Goal: Transaction & Acquisition: Purchase product/service

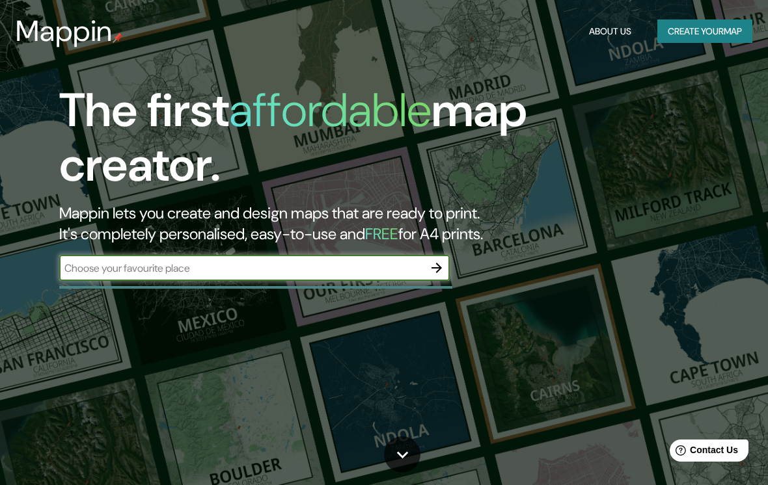
click at [448, 266] on button "button" at bounding box center [437, 268] width 26 height 26
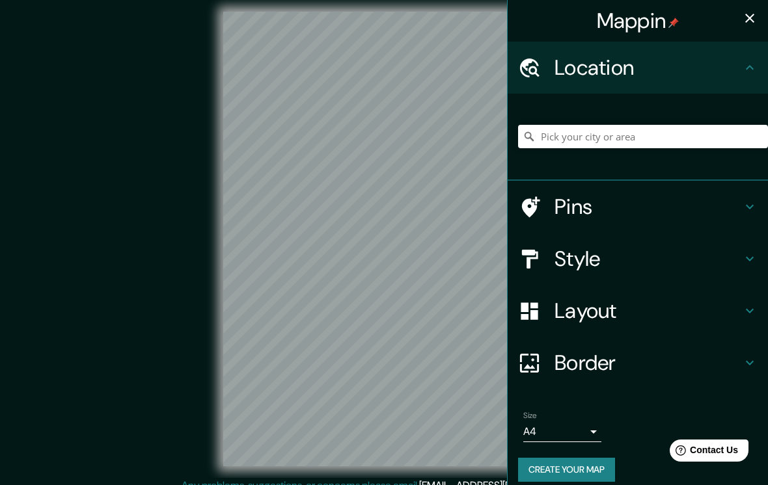
click at [569, 430] on body "Mappin Location Pins Style Layout Border Choose a border. Hint : you can make l…" at bounding box center [384, 242] width 768 height 485
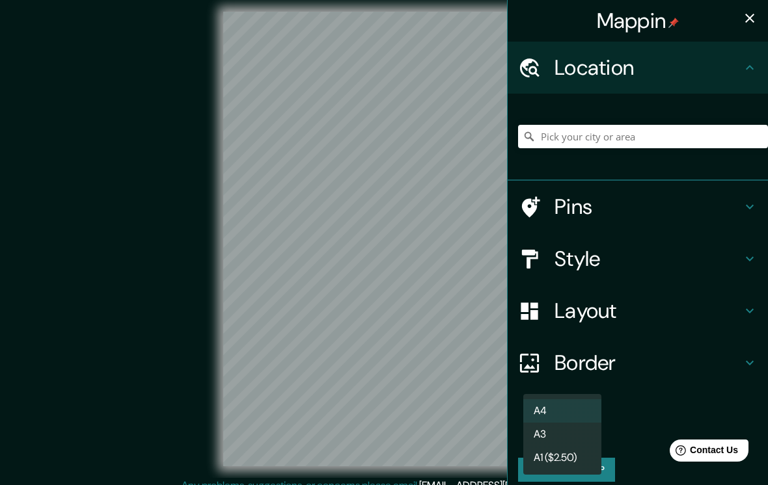
click at [575, 427] on li "A3" at bounding box center [562, 434] width 78 height 23
type input "a4"
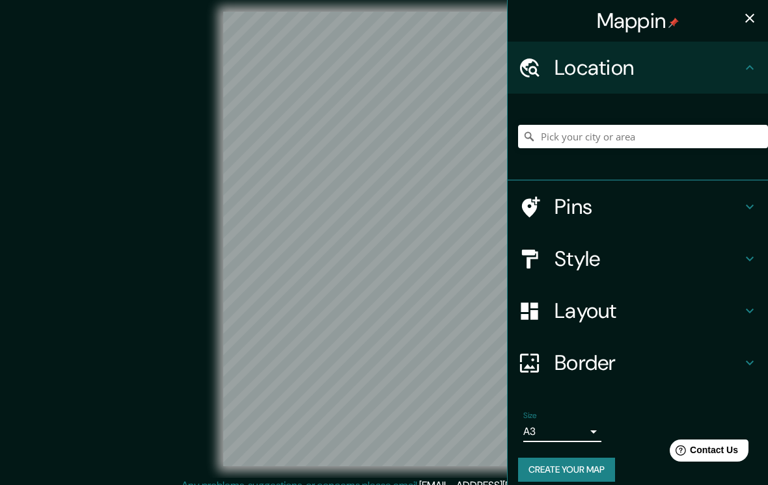
click at [704, 253] on h4 "Style" at bounding box center [647, 259] width 187 height 26
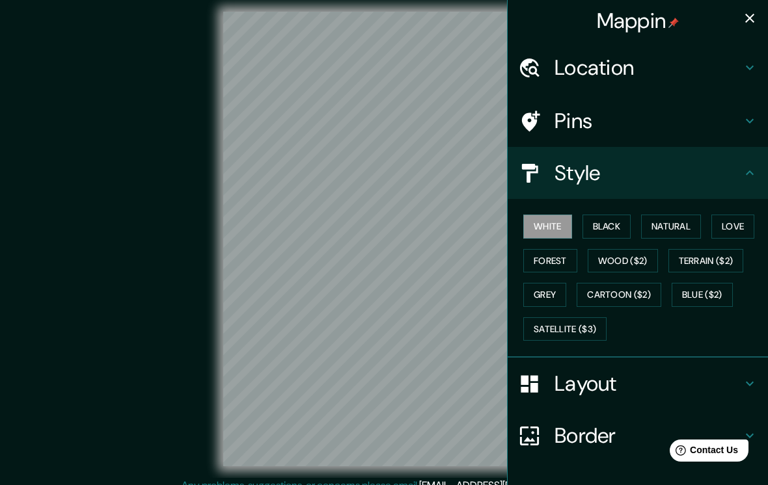
click at [616, 217] on button "Black" at bounding box center [606, 227] width 49 height 24
click at [554, 261] on button "Forest" at bounding box center [550, 261] width 54 height 24
click at [555, 283] on button "Grey" at bounding box center [544, 295] width 43 height 24
click at [675, 221] on button "Natural" at bounding box center [671, 227] width 60 height 24
click at [746, 215] on button "Love" at bounding box center [732, 227] width 43 height 24
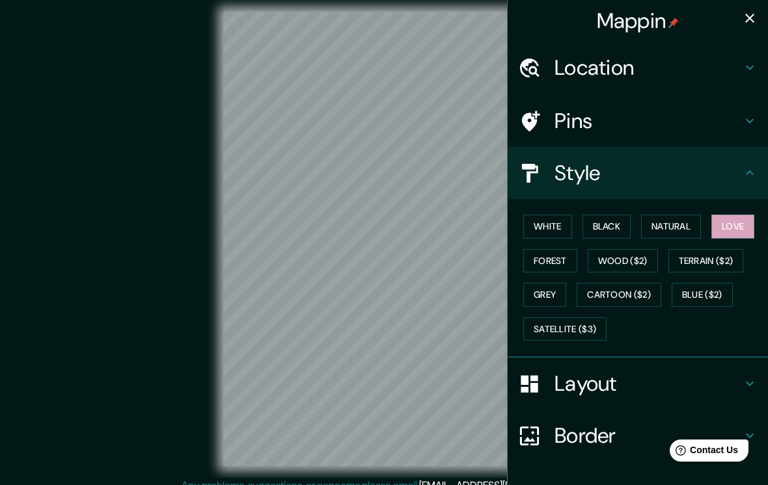
click at [549, 288] on button "Grey" at bounding box center [544, 295] width 43 height 24
click at [748, 370] on div "Layout" at bounding box center [638, 384] width 260 height 52
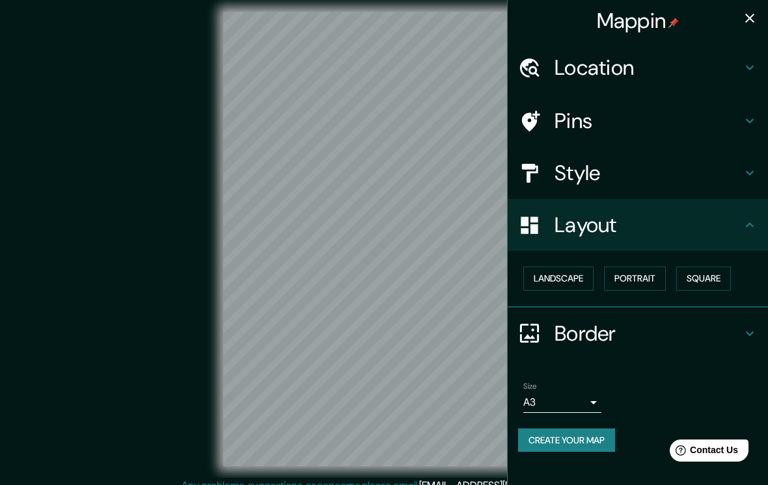
click at [726, 277] on button "Square" at bounding box center [703, 279] width 55 height 24
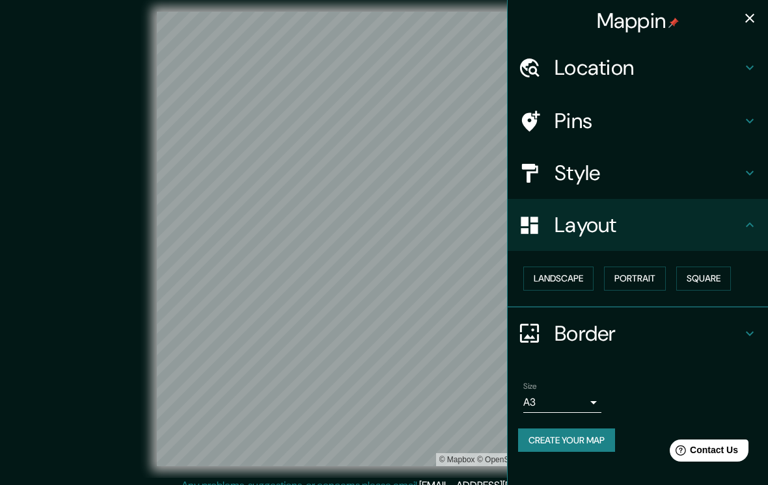
click at [649, 280] on button "Portrait" at bounding box center [635, 279] width 62 height 24
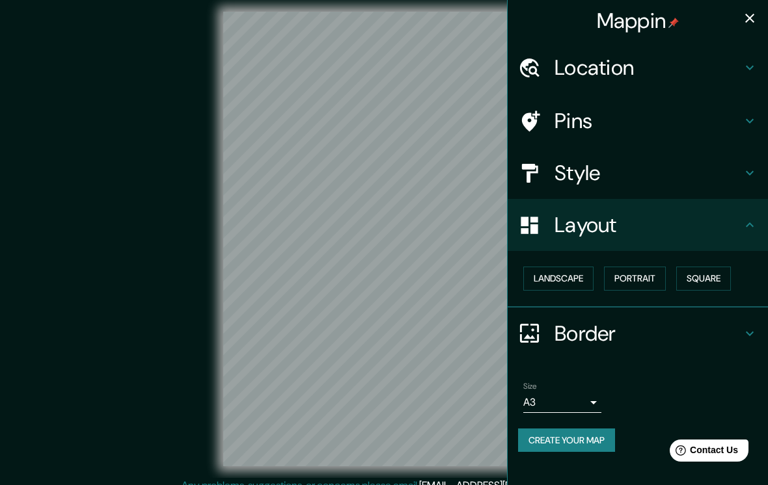
click at [557, 271] on button "Landscape" at bounding box center [558, 279] width 70 height 24
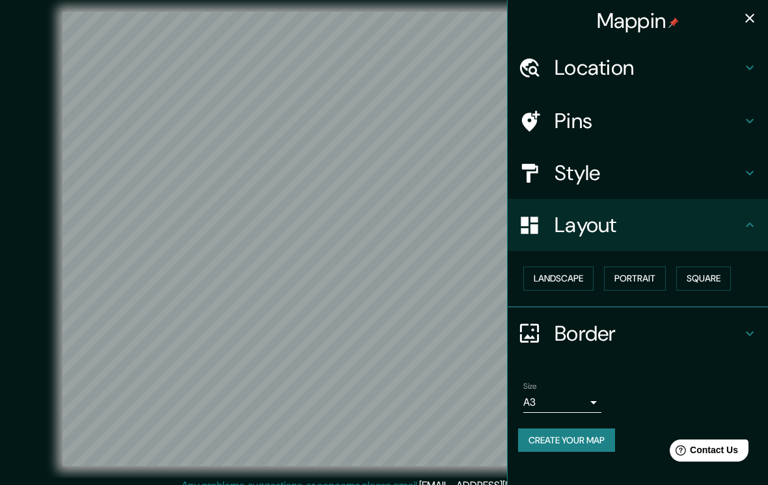
click at [622, 271] on button "Portrait" at bounding box center [635, 279] width 62 height 24
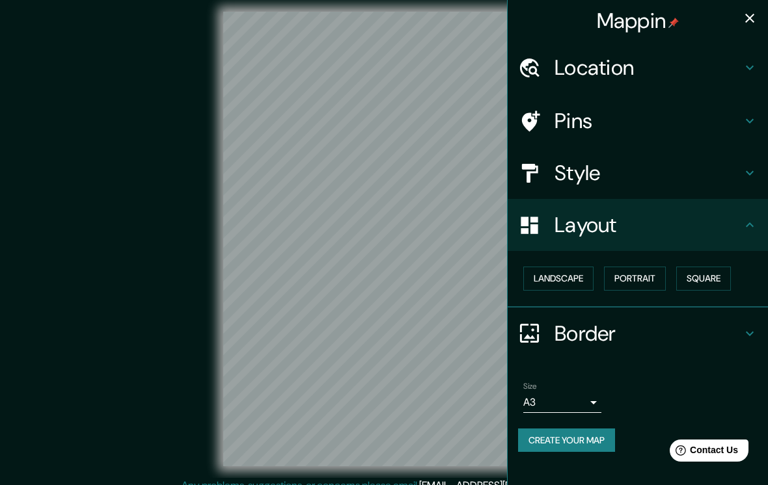
click at [126, 315] on div "© Mapbox © OpenStreetMap Improve this map" at bounding box center [383, 239] width 691 height 437
click at [138, 273] on div "© Mapbox © OpenStreetMap Improve this map" at bounding box center [383, 239] width 691 height 437
click at [590, 429] on button "Create your map" at bounding box center [566, 441] width 97 height 24
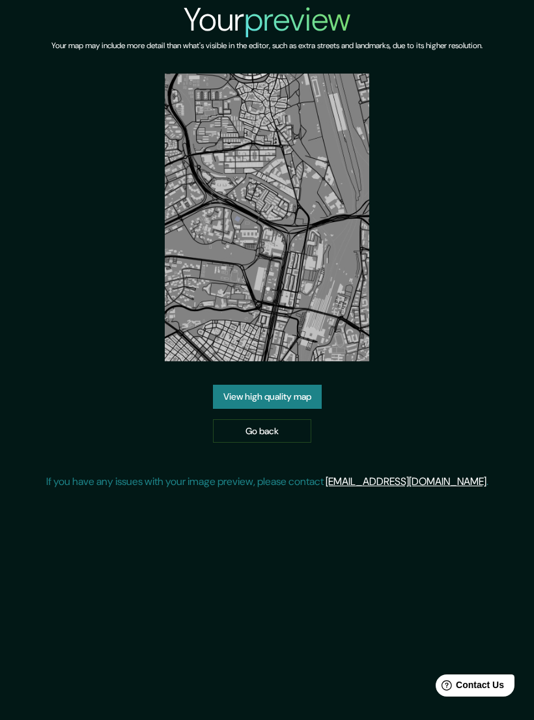
click at [225, 397] on link "View high quality map" at bounding box center [267, 397] width 109 height 24
